Goal: Transaction & Acquisition: Purchase product/service

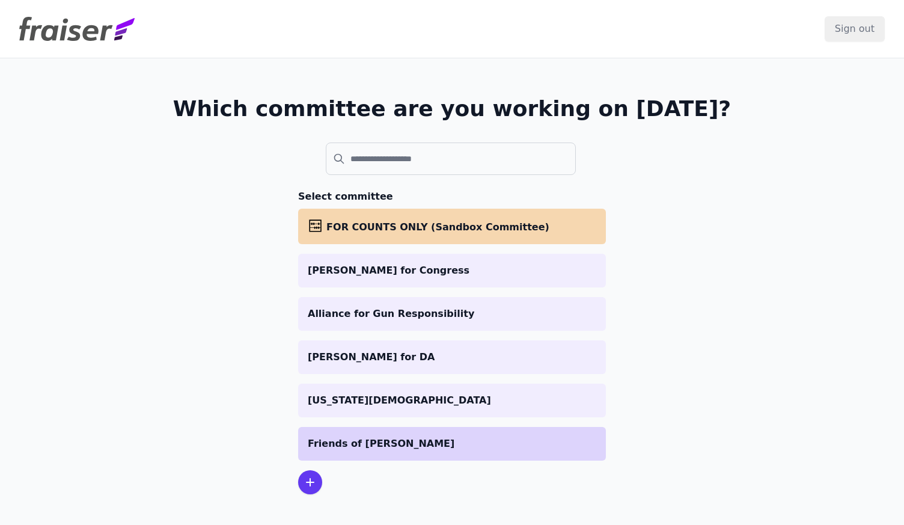
click at [367, 443] on p "Friends of [PERSON_NAME]" at bounding box center [452, 443] width 288 height 14
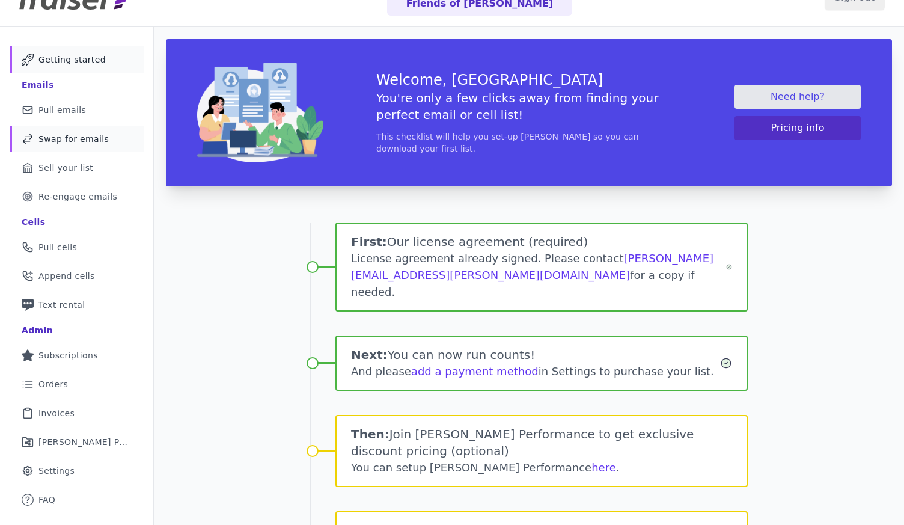
scroll to position [20, 0]
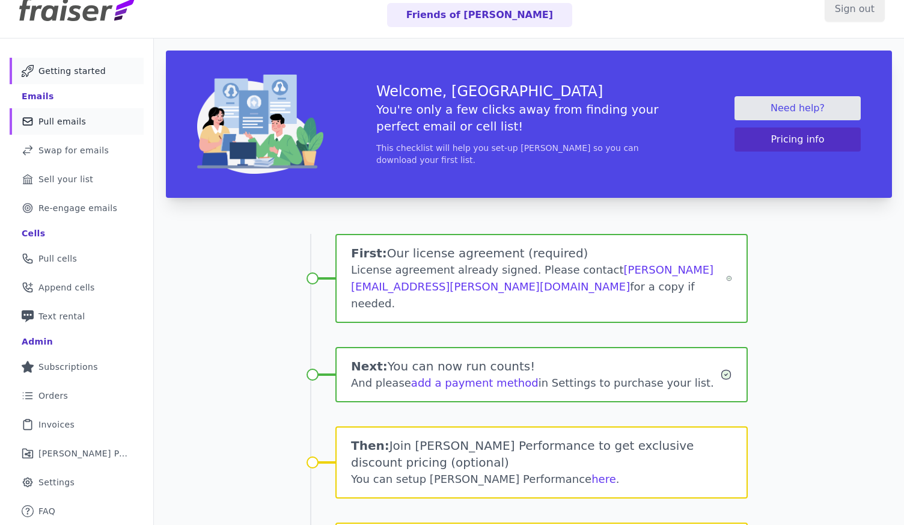
click at [53, 123] on span "Pull emails" at bounding box center [61, 121] width 47 height 12
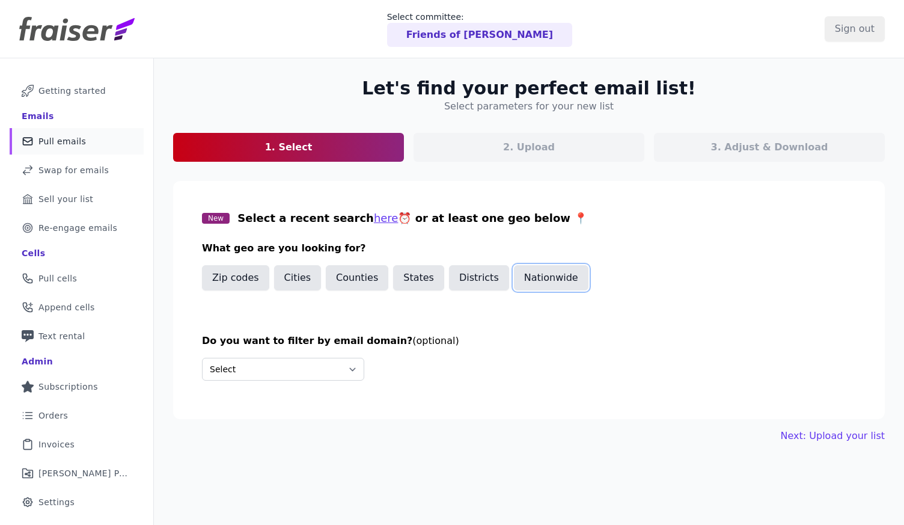
click at [518, 281] on button "Nationwide" at bounding box center [551, 277] width 75 height 25
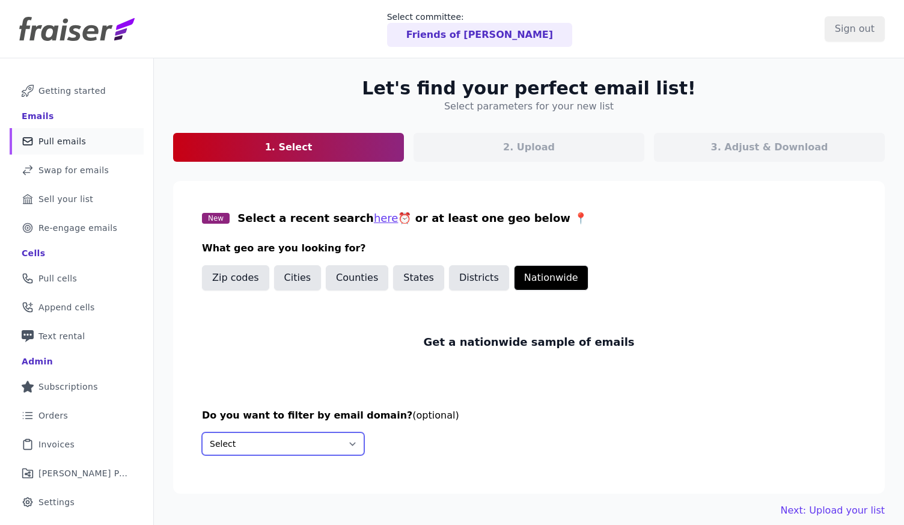
click at [310, 434] on select "Select Include only these domains Include none of these domains" at bounding box center [283, 443] width 162 height 23
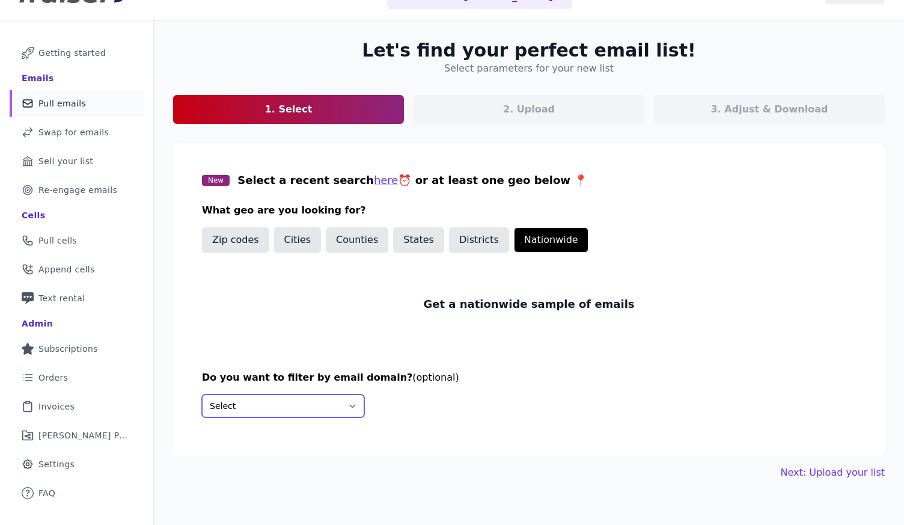
scroll to position [58, 0]
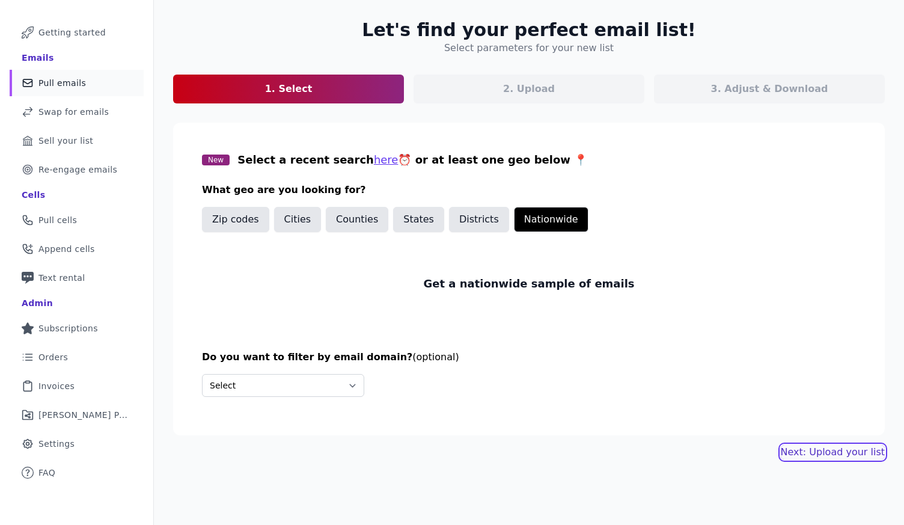
click at [828, 455] on link "Next: Upload your list" at bounding box center [833, 452] width 104 height 14
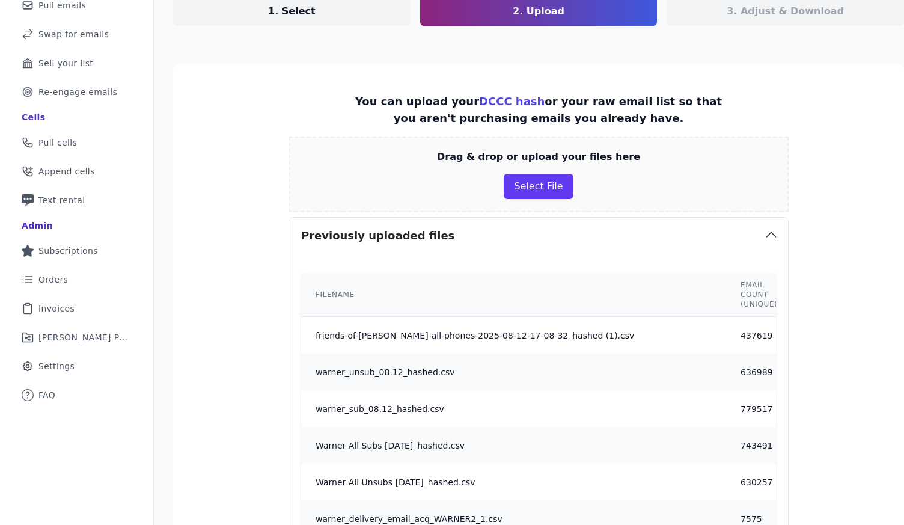
scroll to position [217, 0]
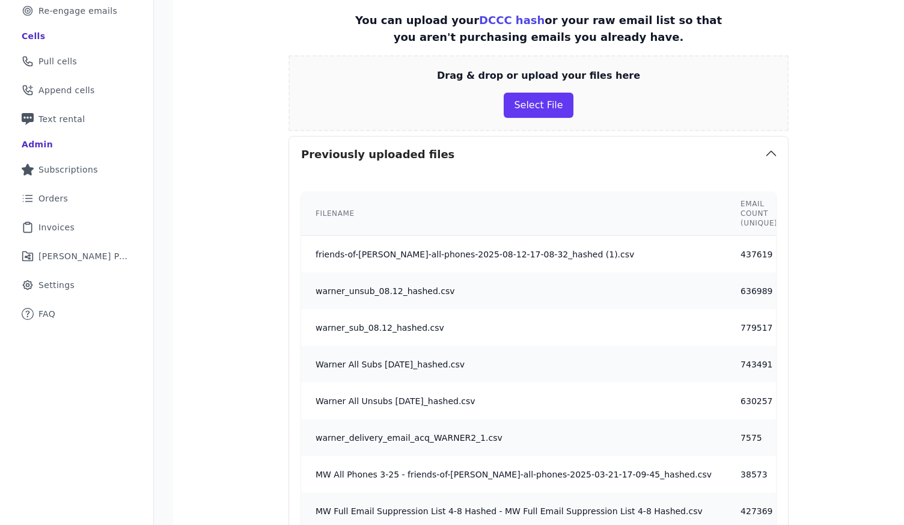
click at [726, 263] on td "437619" at bounding box center [759, 254] width 66 height 37
click at [734, 263] on td "437619" at bounding box center [759, 254] width 66 height 37
click at [764, 151] on icon "button" at bounding box center [771, 153] width 14 height 14
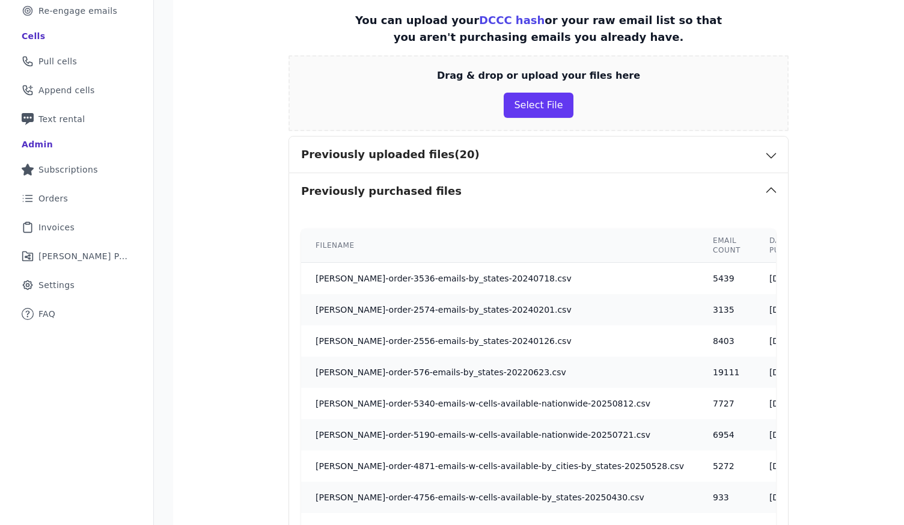
click at [764, 159] on icon "button" at bounding box center [771, 155] width 14 height 14
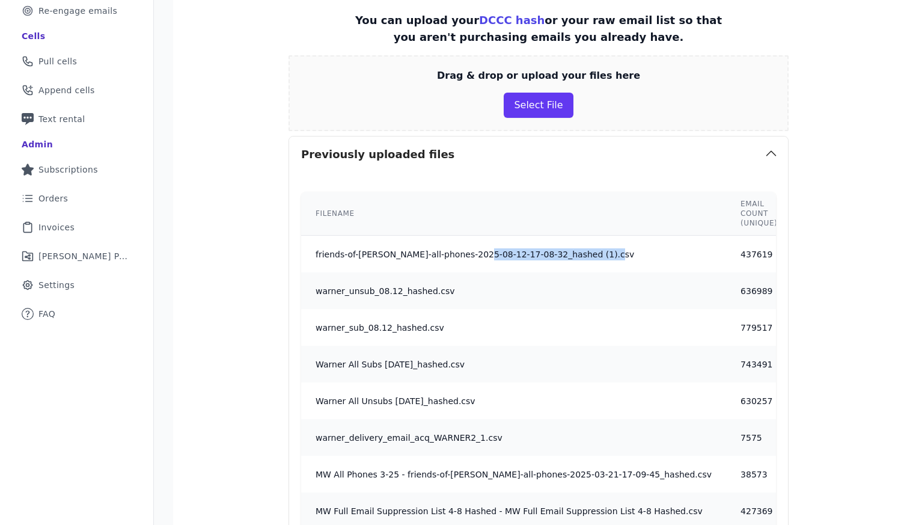
drag, startPoint x: 484, startPoint y: 261, endPoint x: 473, endPoint y: 252, distance: 14.2
click at [473, 252] on td "friends-of-mark-warner-all-phones-2025-08-12-17-08-32_hashed (1).csv" at bounding box center [513, 254] width 425 height 37
click at [484, 253] on td "friends-of-mark-warner-all-phones-2025-08-12-17-08-32_hashed (1).csv" at bounding box center [513, 254] width 425 height 37
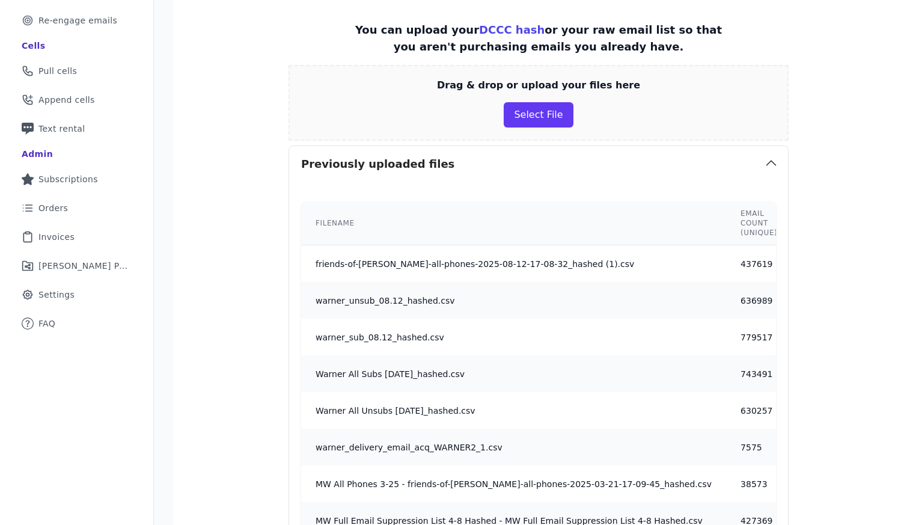
scroll to position [118, 0]
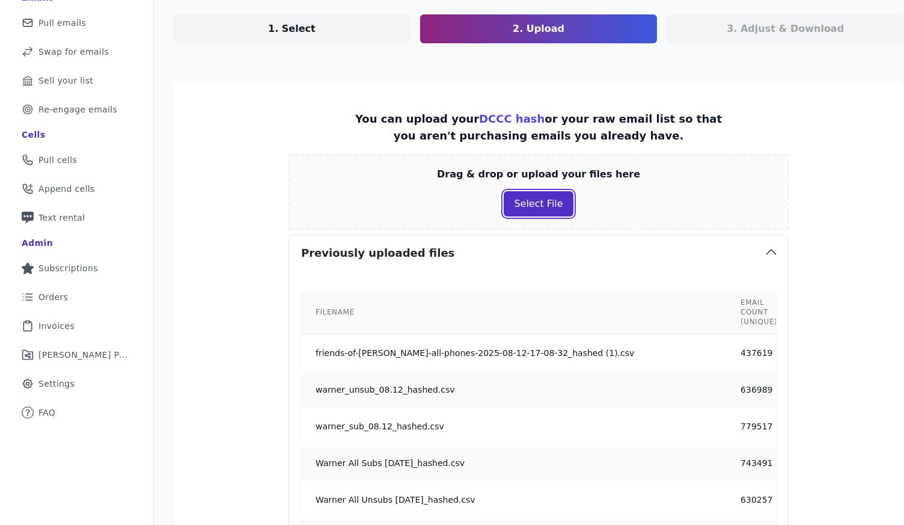
click at [524, 211] on button "Select File" at bounding box center [538, 203] width 69 height 25
click at [525, 210] on button "Select File" at bounding box center [538, 203] width 69 height 25
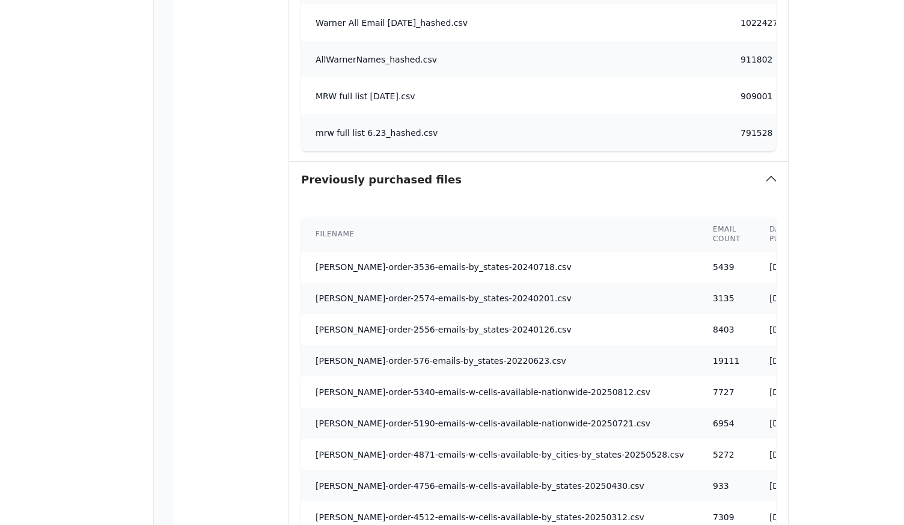
scroll to position [1389, 0]
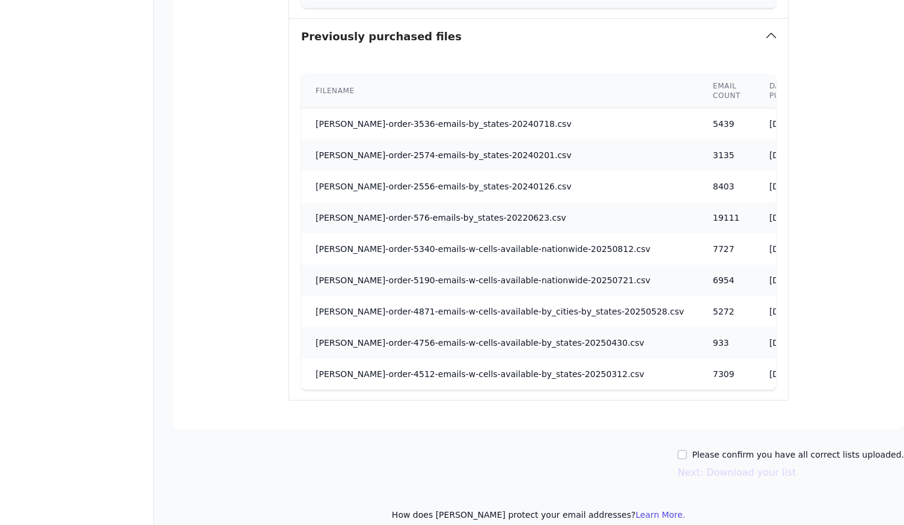
click at [685, 448] on div "Please confirm you have all correct lists uploaded. Next: Download your list" at bounding box center [538, 463] width 731 height 31
click at [687, 450] on input "Please confirm you have all correct lists uploaded." at bounding box center [682, 455] width 10 height 10
checkbox input "true"
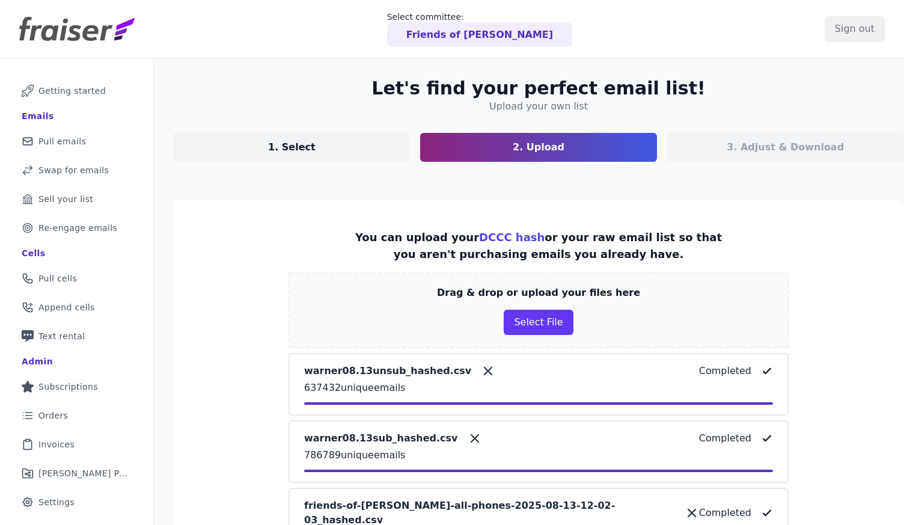
scroll to position [0, 11]
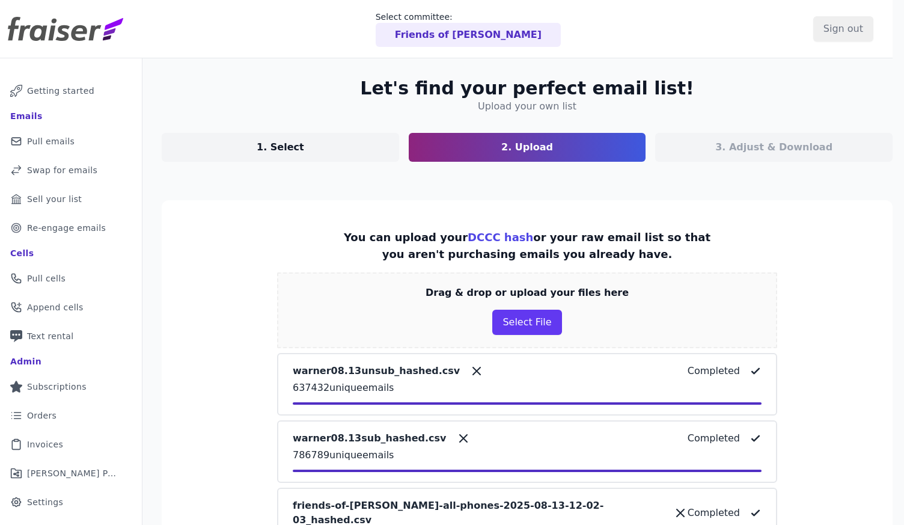
click at [738, 144] on p "3. Adjust & Download" at bounding box center [773, 147] width 117 height 14
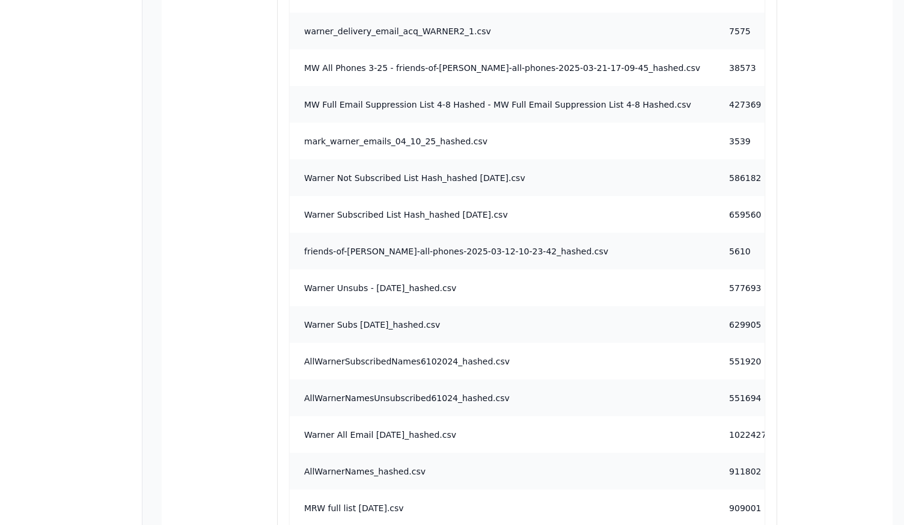
scroll to position [1390, 11]
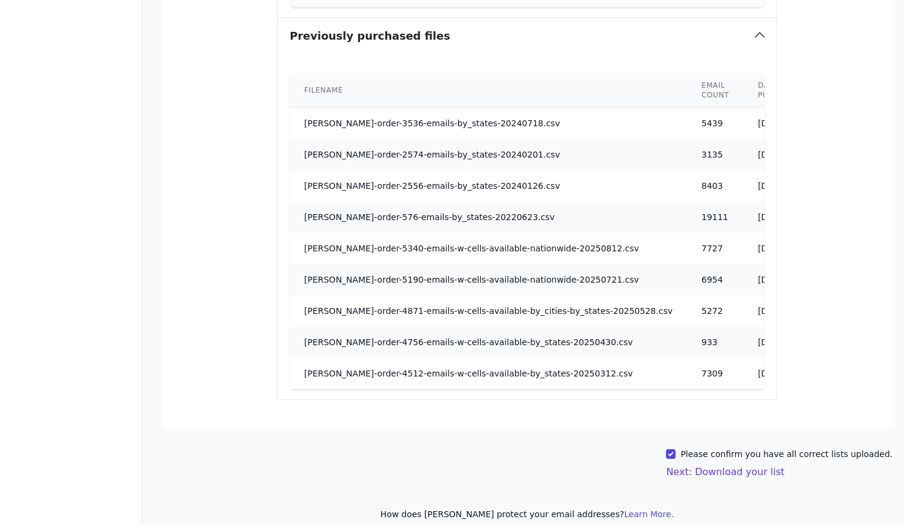
click at [745, 465] on button "Next: Download your list" at bounding box center [725, 472] width 118 height 14
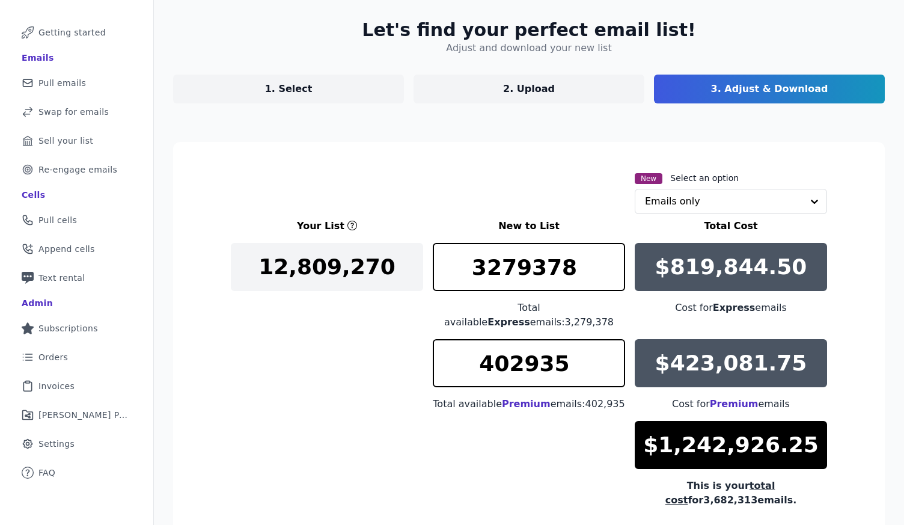
scroll to position [168, 0]
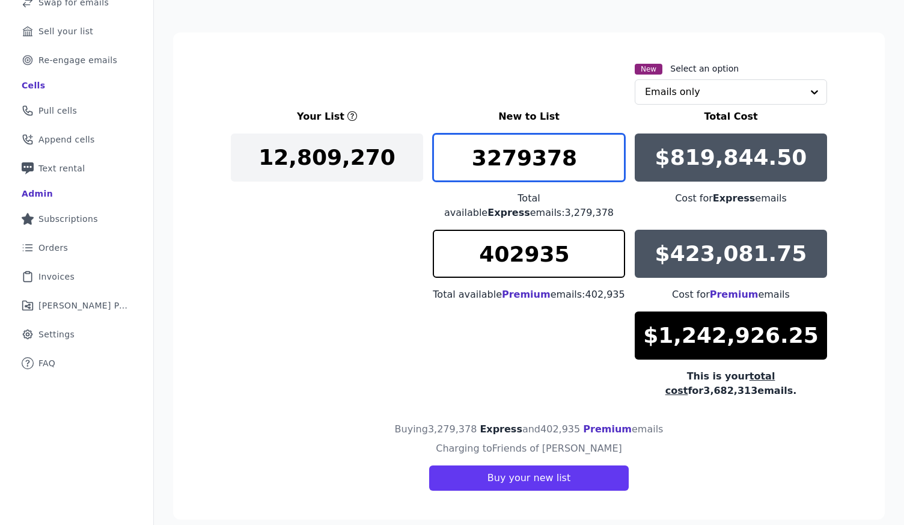
click at [524, 144] on input "3279378" at bounding box center [529, 157] width 192 height 48
click at [700, 93] on input "text" at bounding box center [723, 92] width 157 height 24
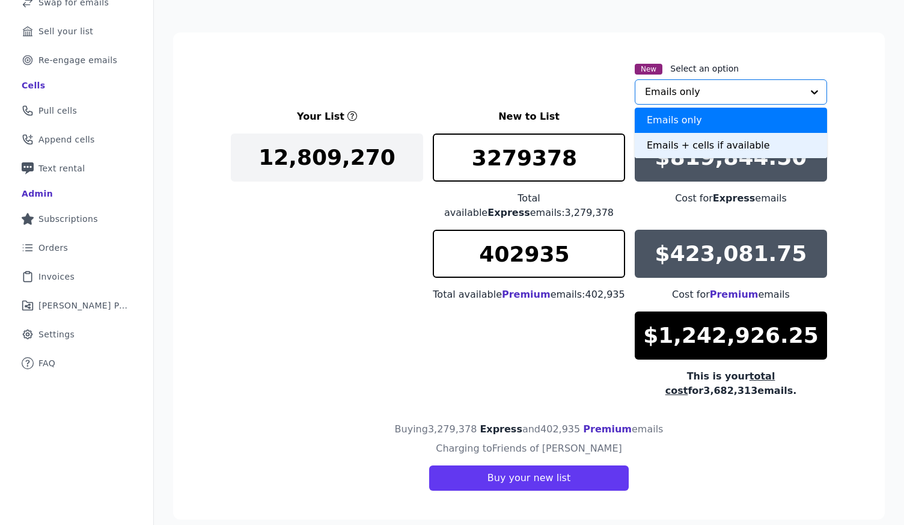
click at [672, 151] on div "Emails + cells if available" at bounding box center [731, 145] width 192 height 25
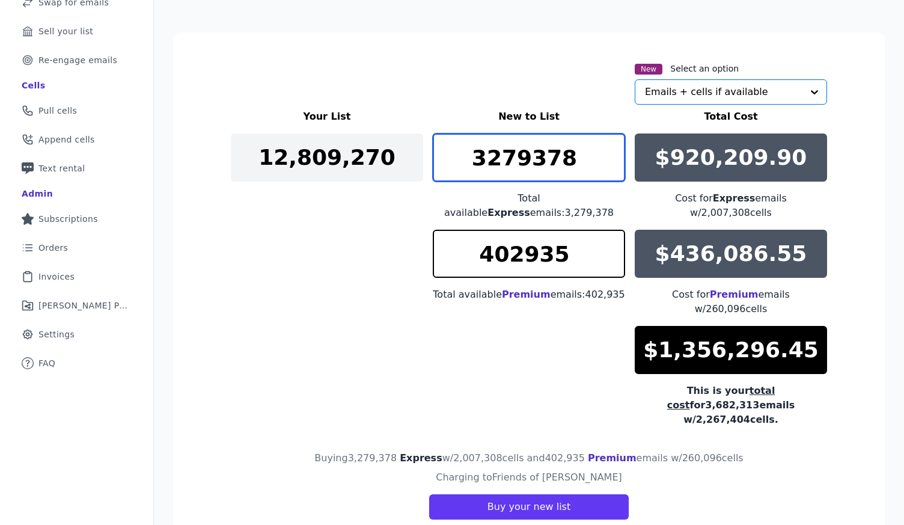
click at [514, 166] on input "3279378" at bounding box center [529, 157] width 192 height 48
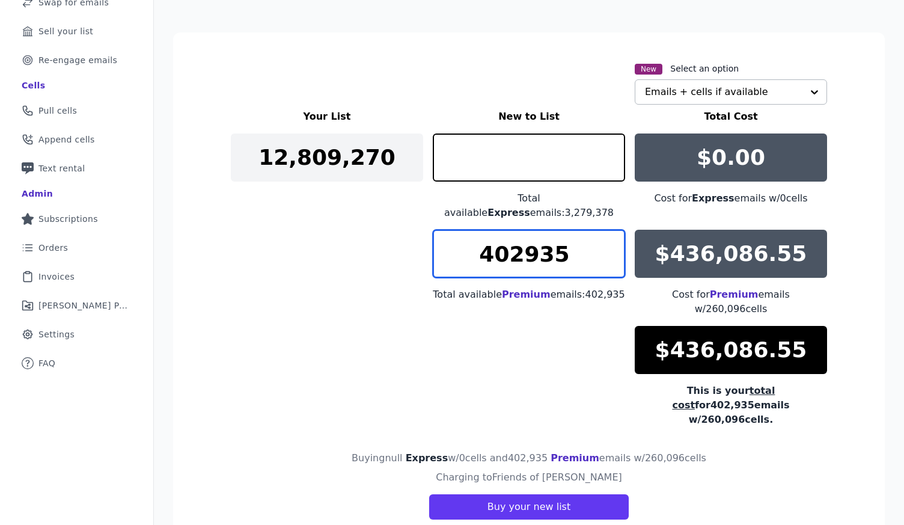
type input "0"
click at [525, 239] on input "402935" at bounding box center [529, 254] width 192 height 48
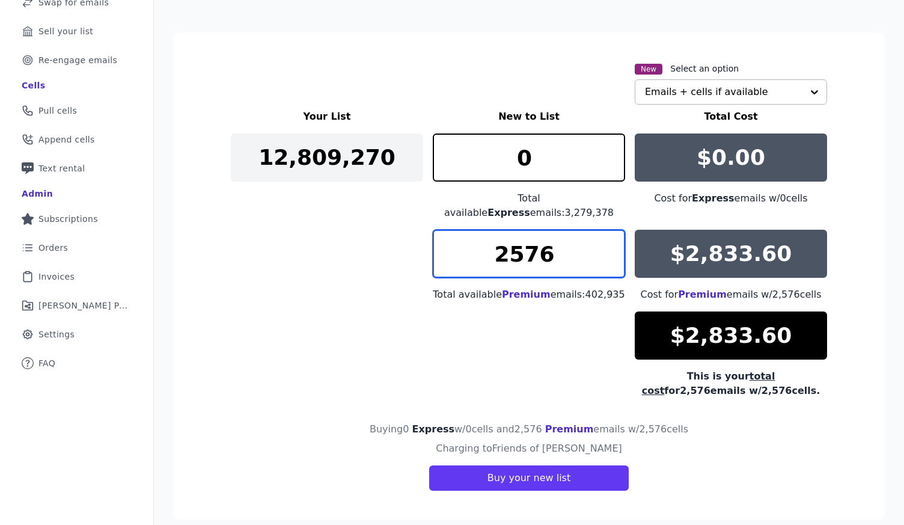
type input "2576"
click at [523, 295] on div "Your List New to List Total Cost 12,809,270 0 Total available Express emails: 3…" at bounding box center [529, 253] width 596 height 288
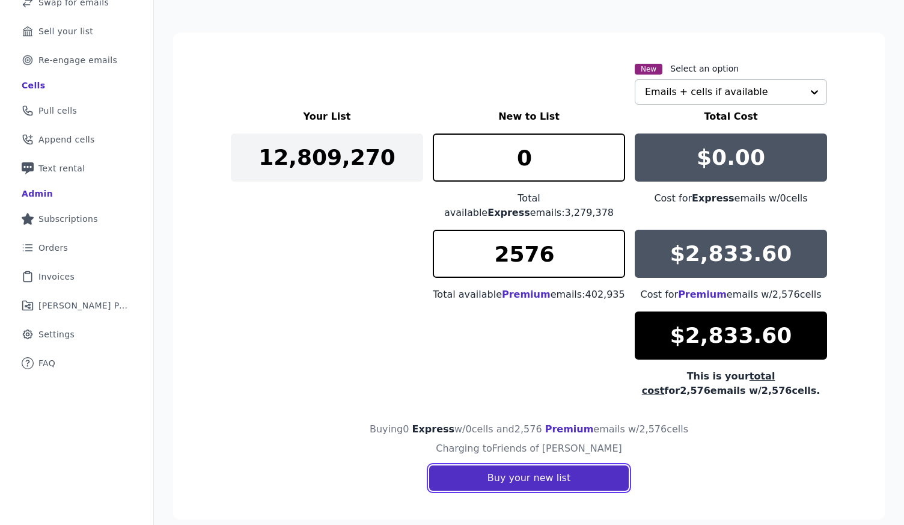
click at [538, 465] on button "Buy your new list" at bounding box center [529, 477] width 200 height 25
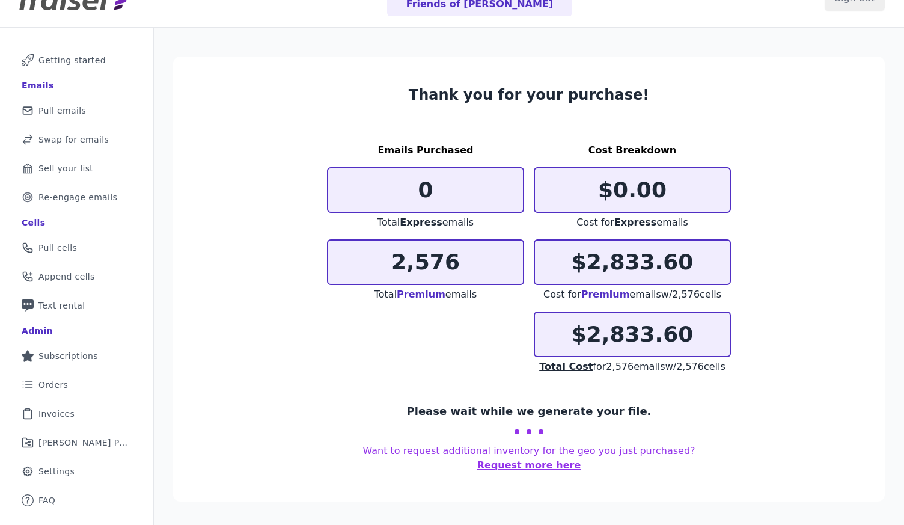
scroll to position [32, 0]
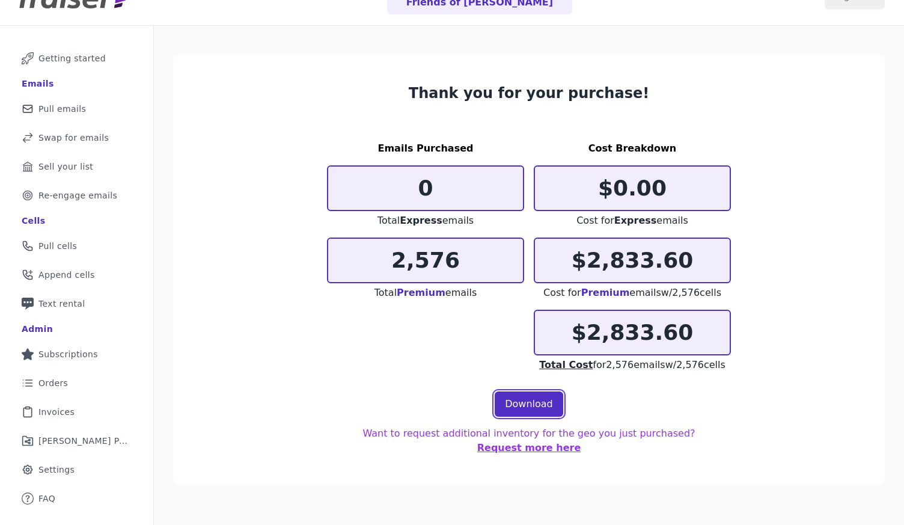
click at [531, 404] on link "Download" at bounding box center [529, 403] width 69 height 25
